Goal: Task Accomplishment & Management: Manage account settings

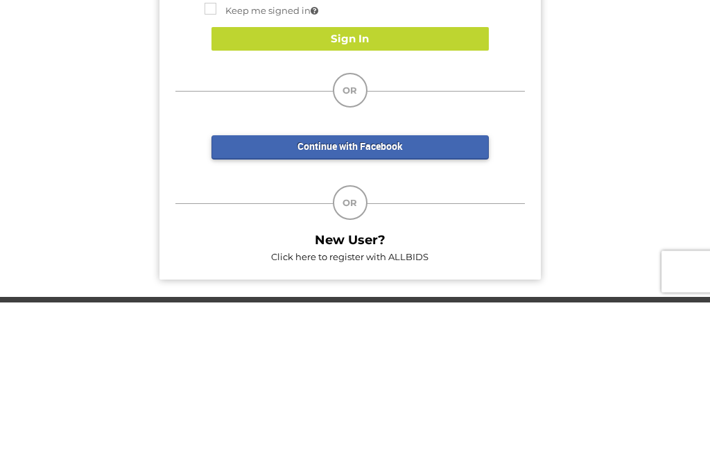
type input "********"
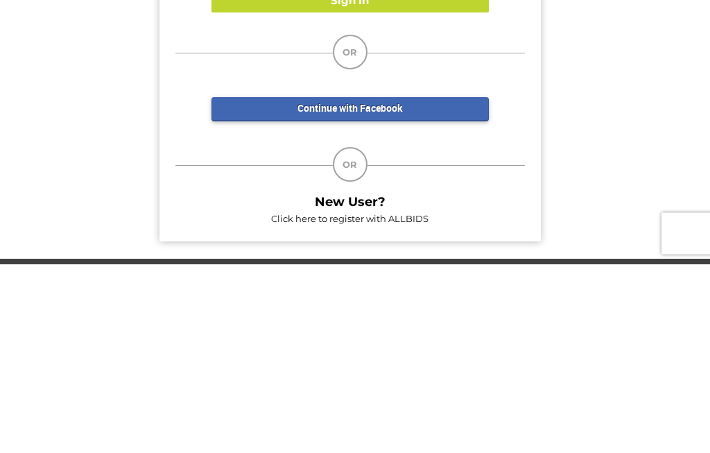
click at [283, 129] on strong "Forgot Your Password?" at bounding box center [260, 134] width 113 height 11
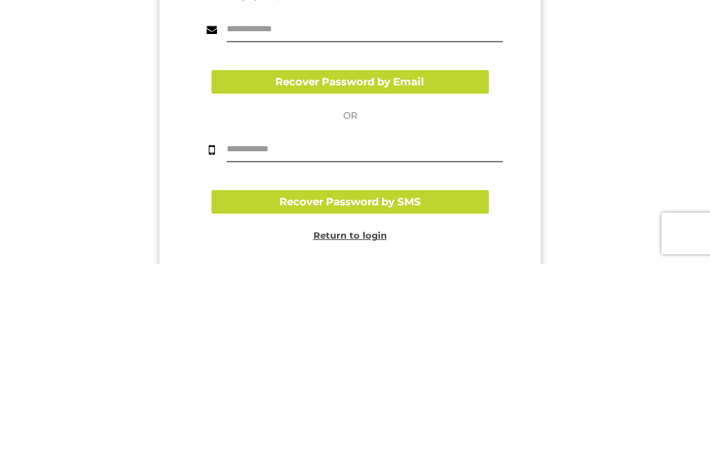
scroll to position [189, 0]
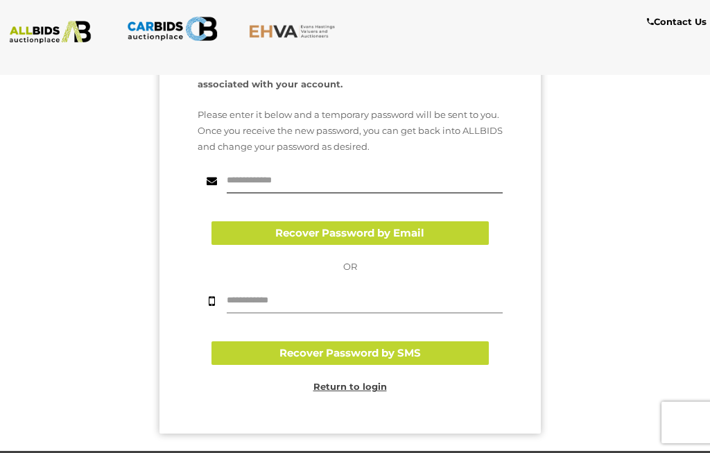
click at [308, 295] on input "text" at bounding box center [365, 301] width 276 height 24
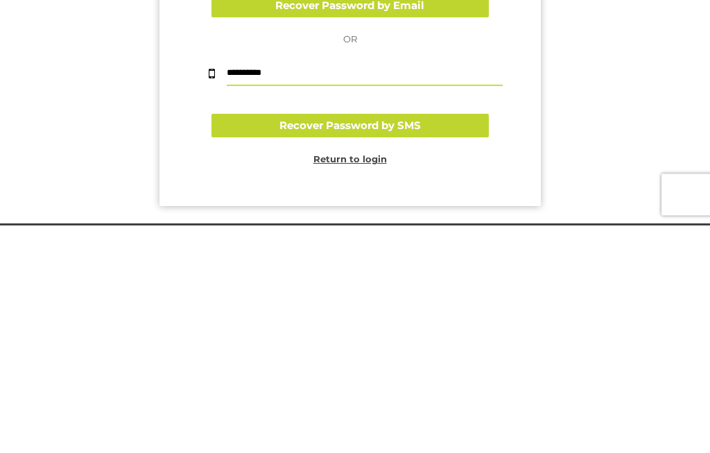
type input "**********"
click at [412, 342] on button "Recover Password by SMS" at bounding box center [349, 354] width 277 height 24
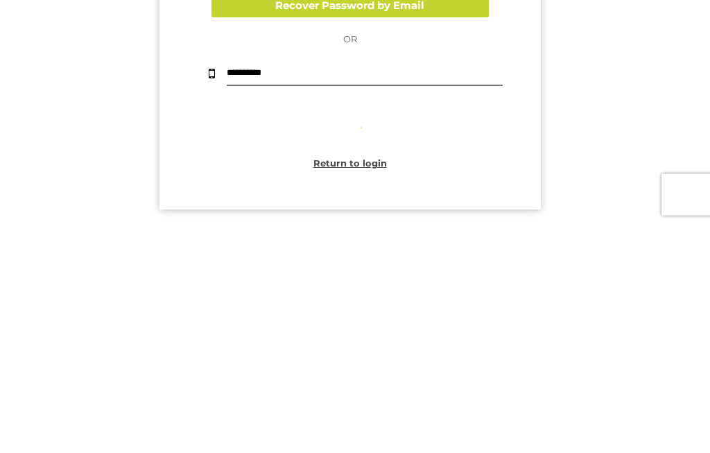
scroll to position [288, 0]
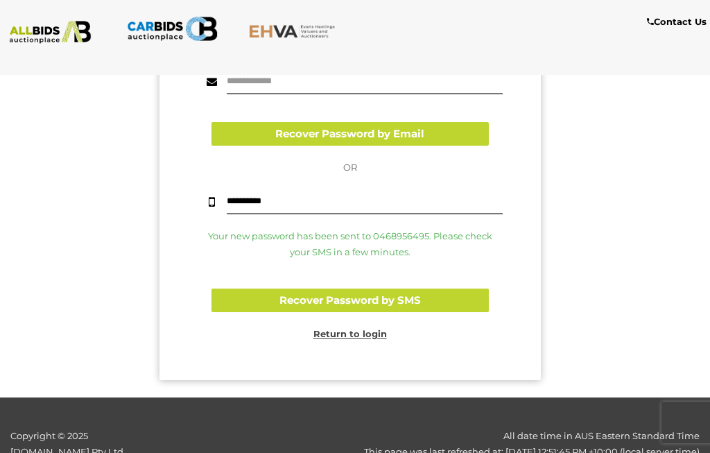
click at [362, 335] on u "Return to login" at bounding box center [349, 333] width 73 height 11
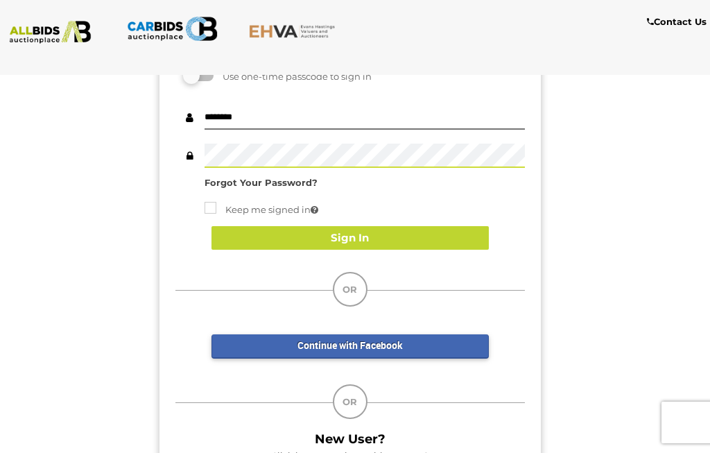
scroll to position [103, 0]
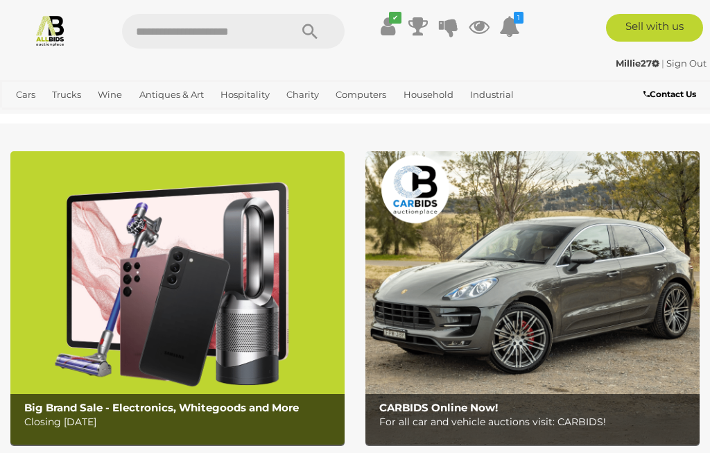
click at [389, 31] on icon at bounding box center [387, 26] width 15 height 25
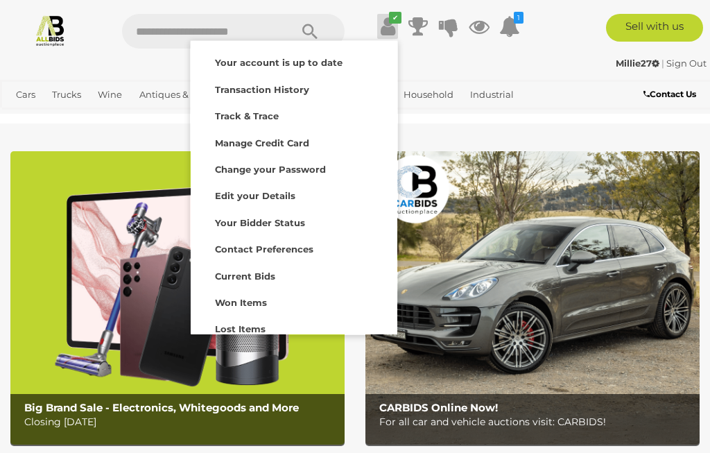
click at [294, 98] on link "Transaction History" at bounding box center [294, 88] width 207 height 26
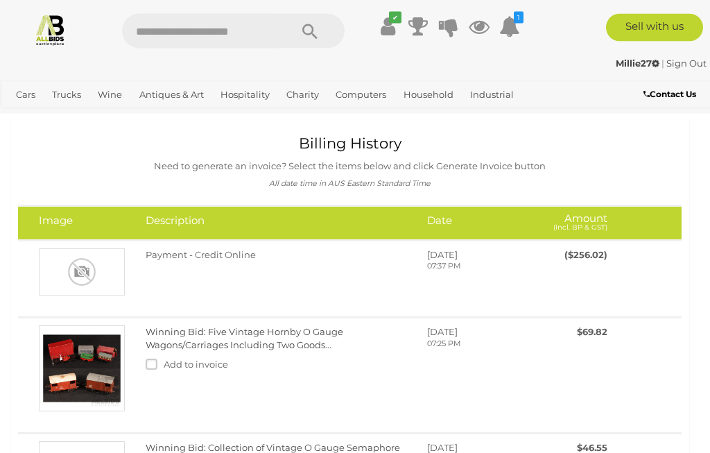
scroll to position [19, 0]
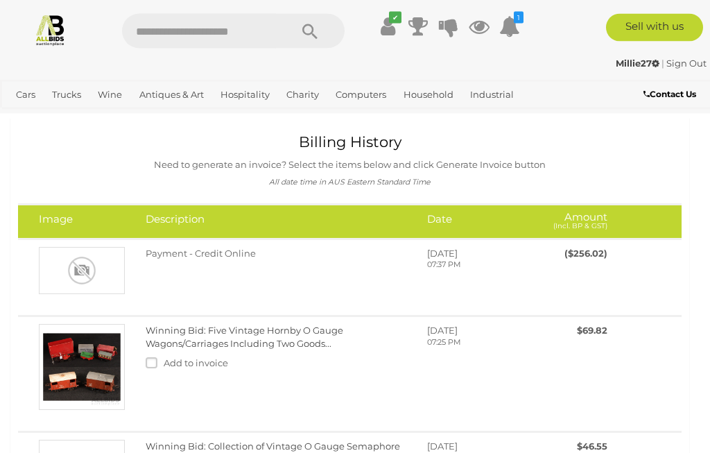
click at [449, 268] on div "[DATE] 07:37 PM" at bounding box center [476, 265] width 121 height 37
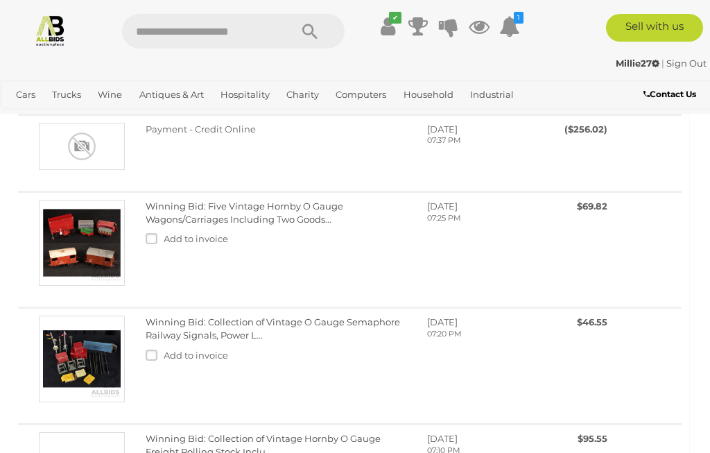
scroll to position [170, 0]
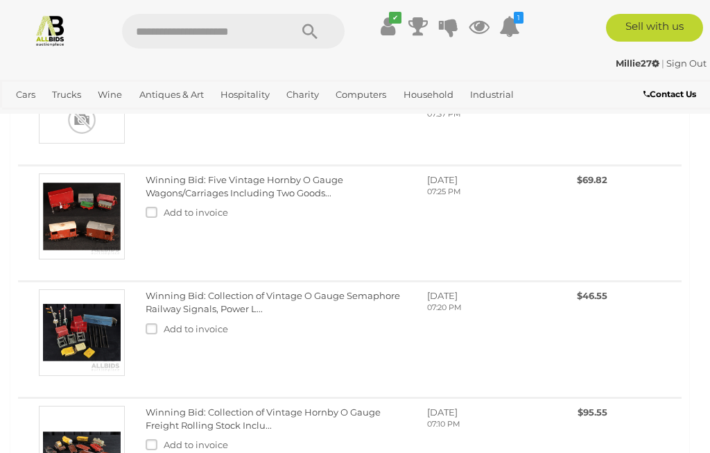
click at [152, 213] on label at bounding box center [154, 212] width 17 height 11
click at [147, 329] on label at bounding box center [154, 328] width 17 height 11
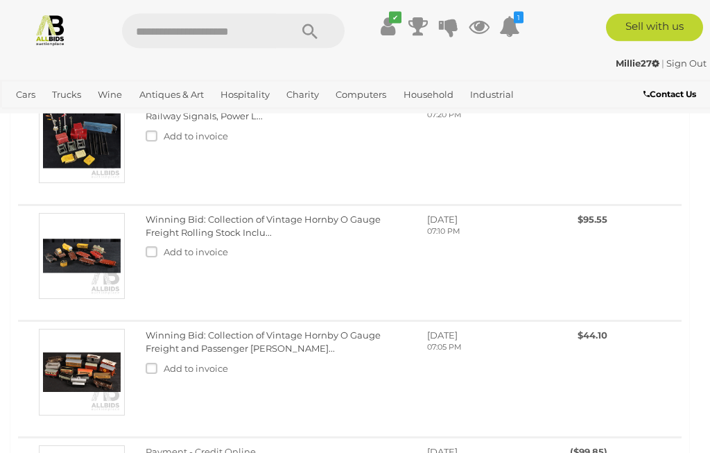
scroll to position [374, 0]
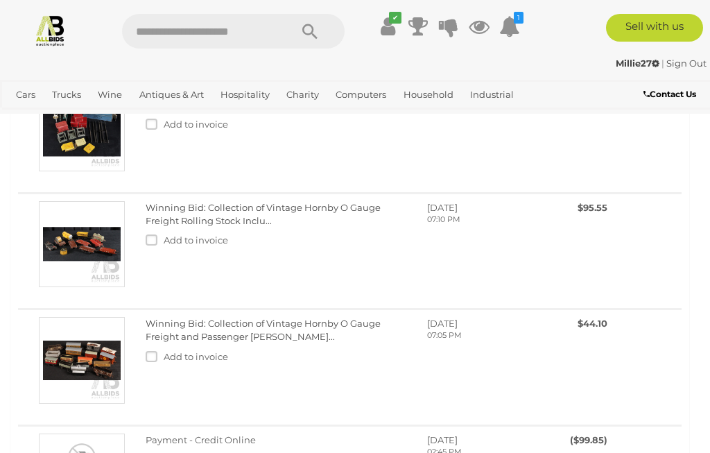
click at [155, 240] on label at bounding box center [154, 239] width 17 height 11
click at [149, 351] on label at bounding box center [154, 356] width 17 height 11
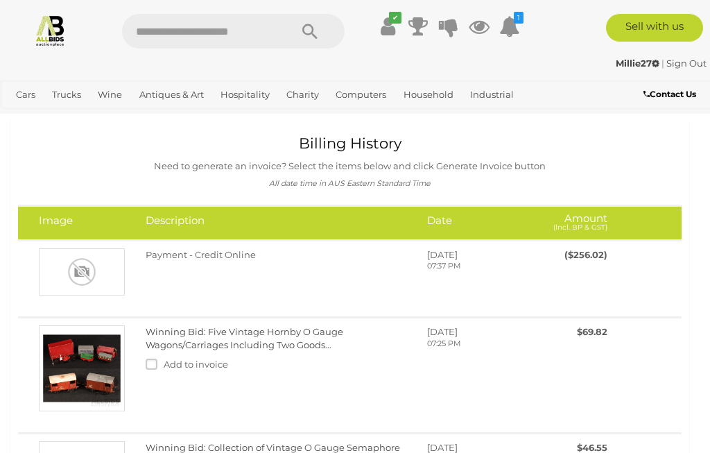
scroll to position [0, 0]
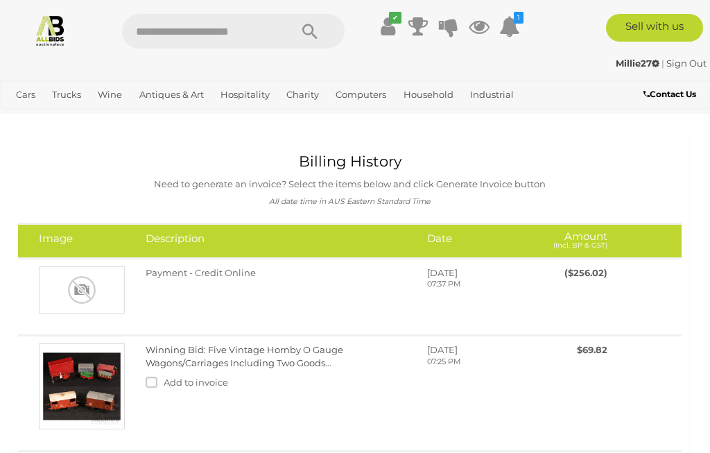
click at [498, 290] on div "Monday, July 28, 2025 07:37 PM" at bounding box center [476, 284] width 121 height 37
click at [411, 299] on div "Payment - Credit Online Monday, July 28, 2025 07:37 PM" at bounding box center [376, 284] width 482 height 37
click at [383, 28] on icon at bounding box center [387, 26] width 15 height 25
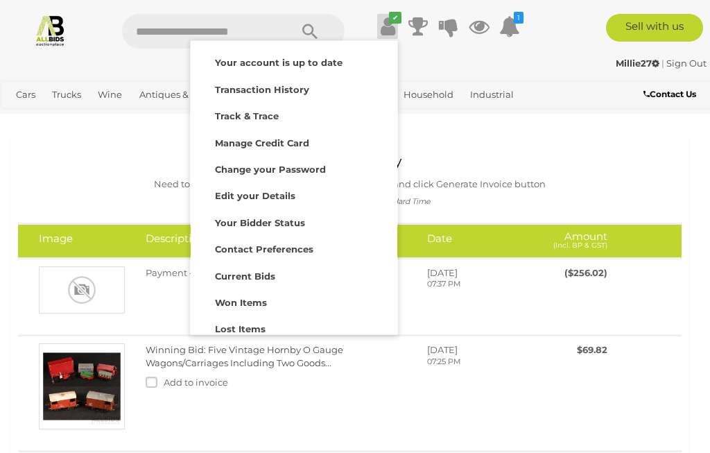
click at [626, 165] on div at bounding box center [355, 226] width 710 height 453
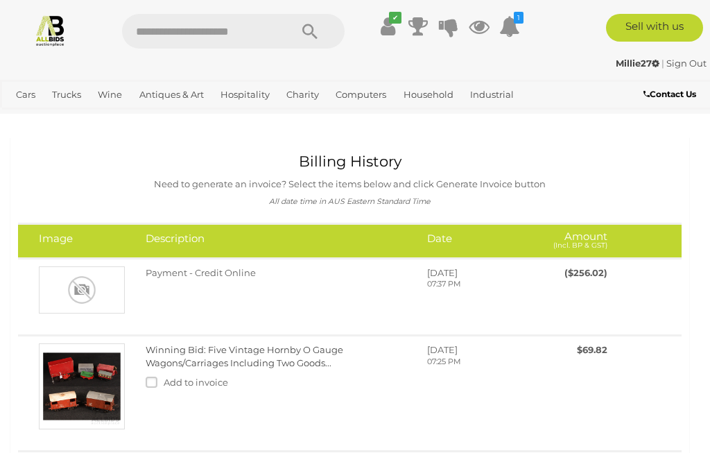
click at [413, 28] on icon at bounding box center [417, 26] width 19 height 25
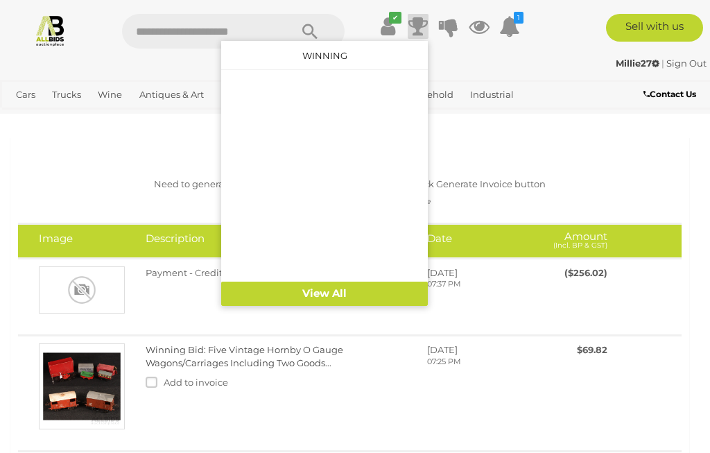
click at [504, 30] on icon at bounding box center [509, 26] width 21 height 25
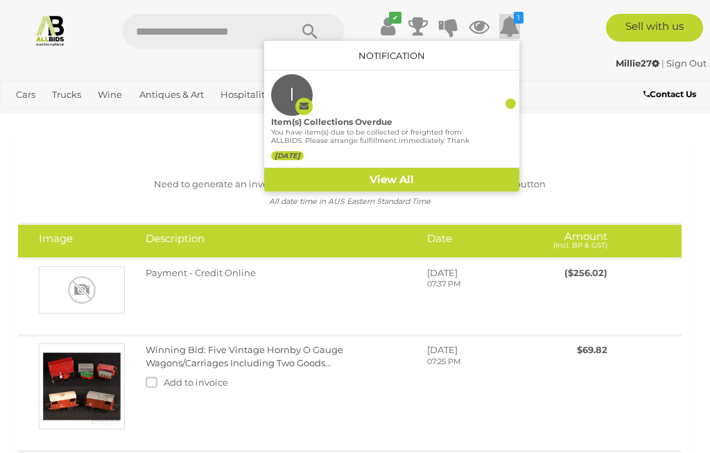
click at [409, 170] on link "View All" at bounding box center [391, 180] width 255 height 24
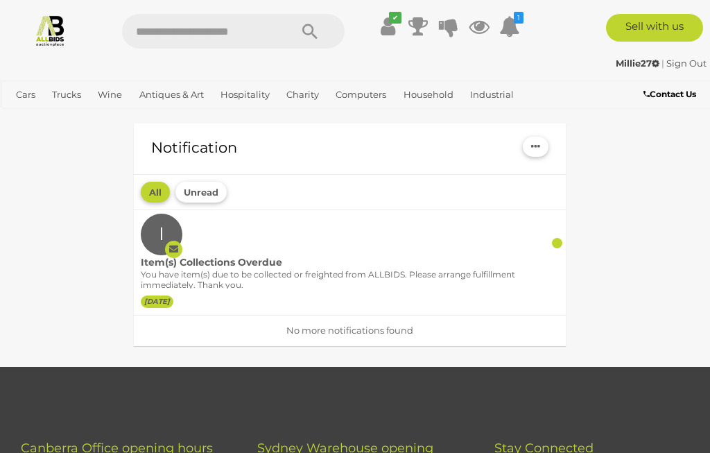
click at [330, 267] on div "Item(s) Collections Overdue" at bounding box center [329, 262] width 376 height 15
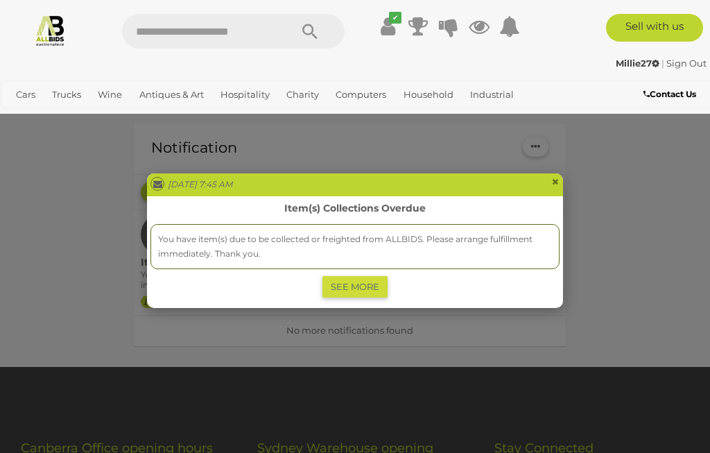
click at [553, 182] on span "×" at bounding box center [555, 181] width 8 height 17
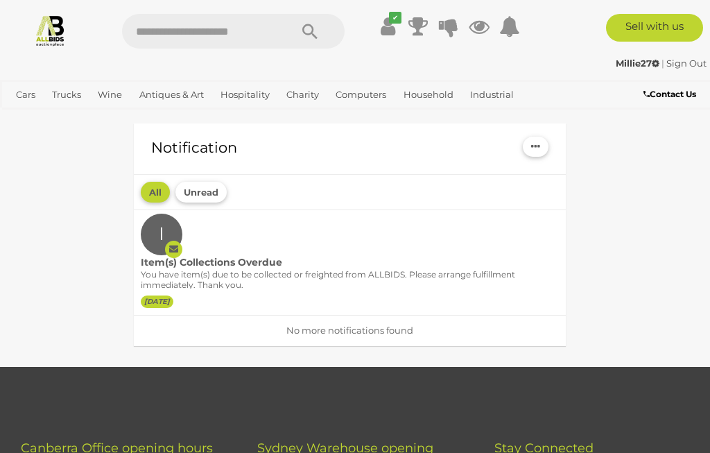
click at [395, 22] on icon "✔" at bounding box center [395, 18] width 12 height 12
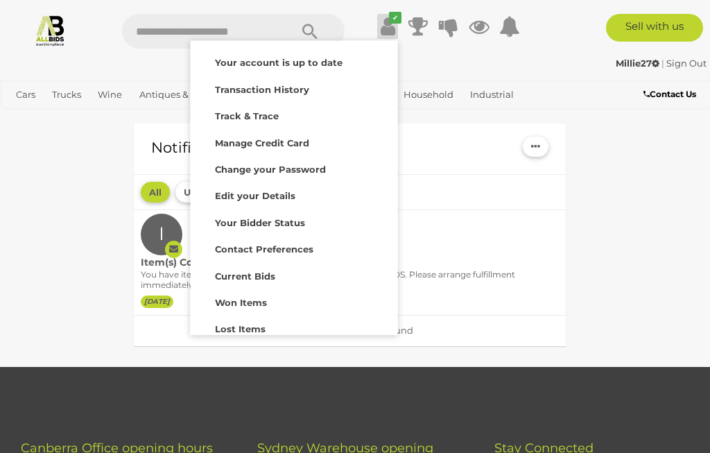
click at [301, 89] on strong "Transaction History" at bounding box center [262, 89] width 94 height 11
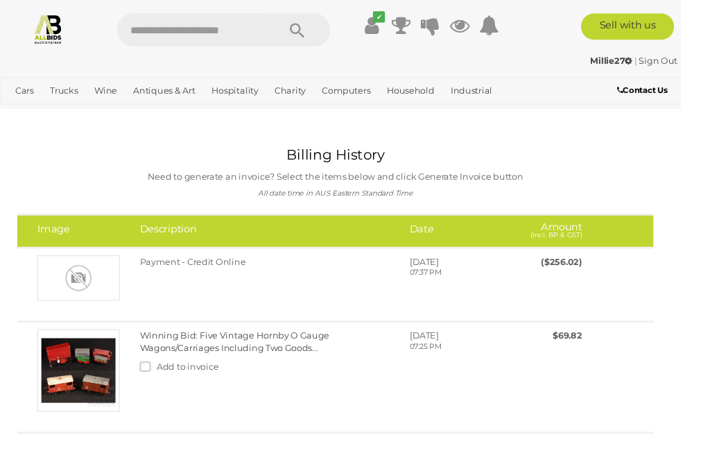
click at [696, 92] on b "Contact Us" at bounding box center [669, 94] width 53 height 10
click at [706, 62] on link "Sign Out" at bounding box center [686, 63] width 40 height 11
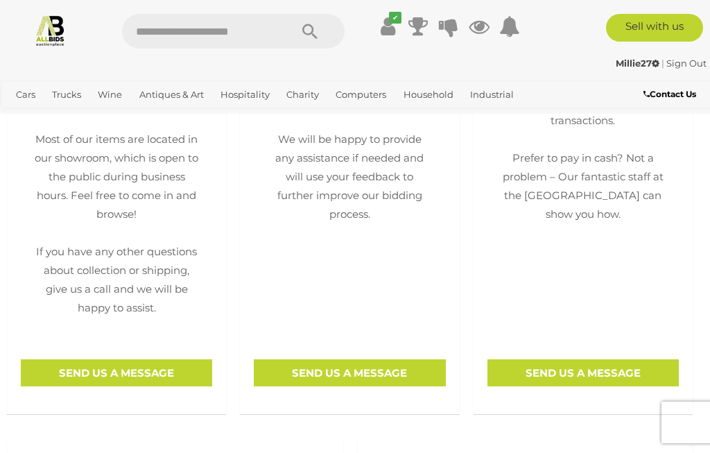
scroll to position [502, 0]
